Goal: Check status: Check status

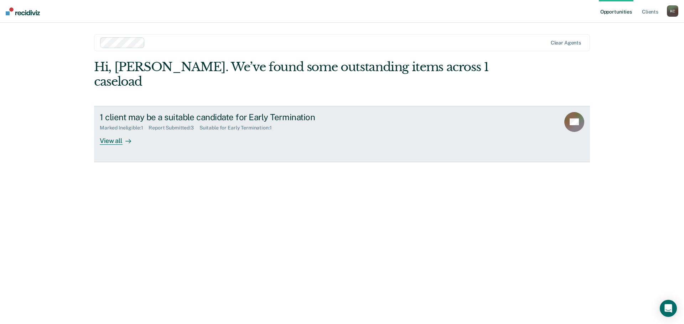
click at [354, 112] on div "1 client may be a suitable candidate for Early Termination Marked Ineligible : …" at bounding box center [233, 128] width 267 height 33
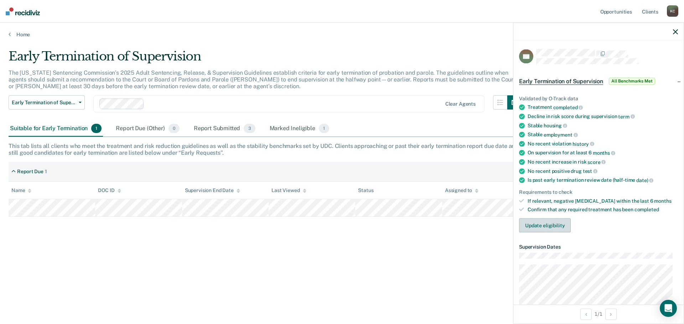
click at [566, 220] on button "Update eligibility" at bounding box center [545, 226] width 52 height 14
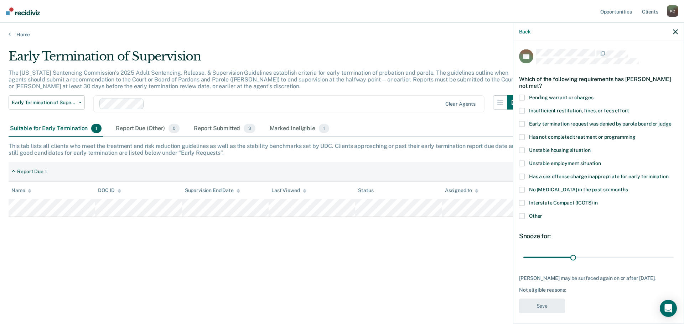
click at [548, 200] on span "Interstate Compact (ICOTS) in" at bounding box center [563, 203] width 69 height 6
click at [597, 200] on input "Interstate Compact (ICOTS) in" at bounding box center [597, 200] width 0 height 0
drag, startPoint x: 607, startPoint y: 250, endPoint x: 749, endPoint y: 241, distance: 142.3
type input "90"
click at [673, 251] on input "range" at bounding box center [598, 257] width 150 height 12
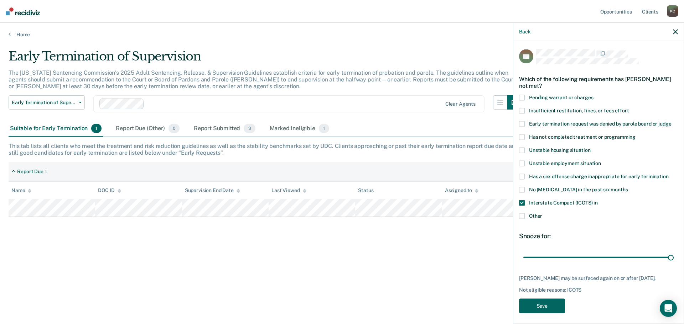
click at [554, 313] on button "Save" at bounding box center [542, 306] width 46 height 15
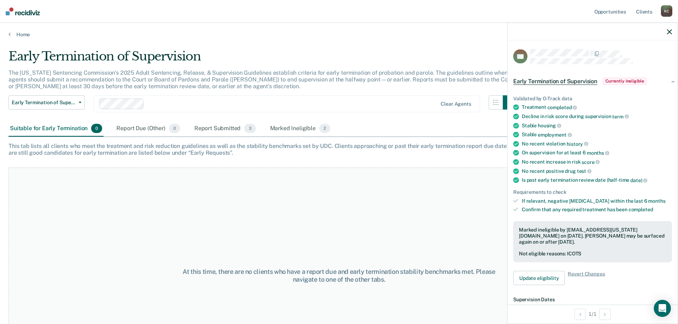
click at [318, 244] on div "At this time, there are no clients who have a report due and early termination …" at bounding box center [339, 276] width 661 height 216
click at [669, 32] on icon "button" at bounding box center [669, 31] width 5 height 5
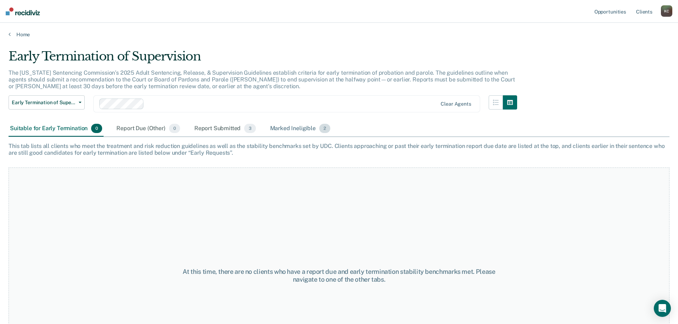
click at [287, 127] on div "Marked Ineligible 2" at bounding box center [300, 129] width 63 height 16
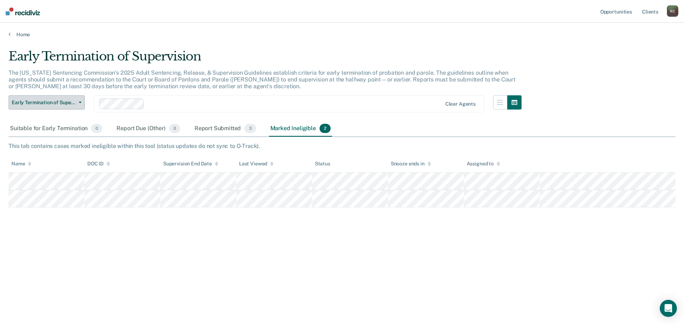
click at [56, 106] on button "Early Termination of Supervision" at bounding box center [47, 102] width 76 height 14
click at [57, 101] on span "Early Termination of Supervision" at bounding box center [44, 103] width 64 height 6
click at [50, 130] on div "Suitable for Early Termination 0" at bounding box center [56, 129] width 95 height 16
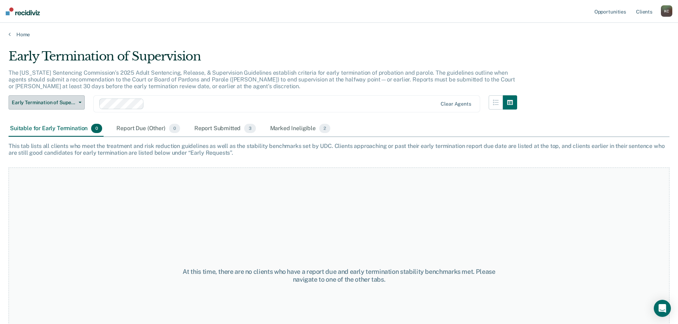
click at [55, 106] on button "Early Termination of Supervision" at bounding box center [47, 102] width 76 height 14
click at [103, 85] on p "The [US_STATE] Sentencing Commission’s 2025 Adult Sentencing, Release, & Superv…" at bounding box center [262, 79] width 507 height 20
